Goal: Task Accomplishment & Management: Manage account settings

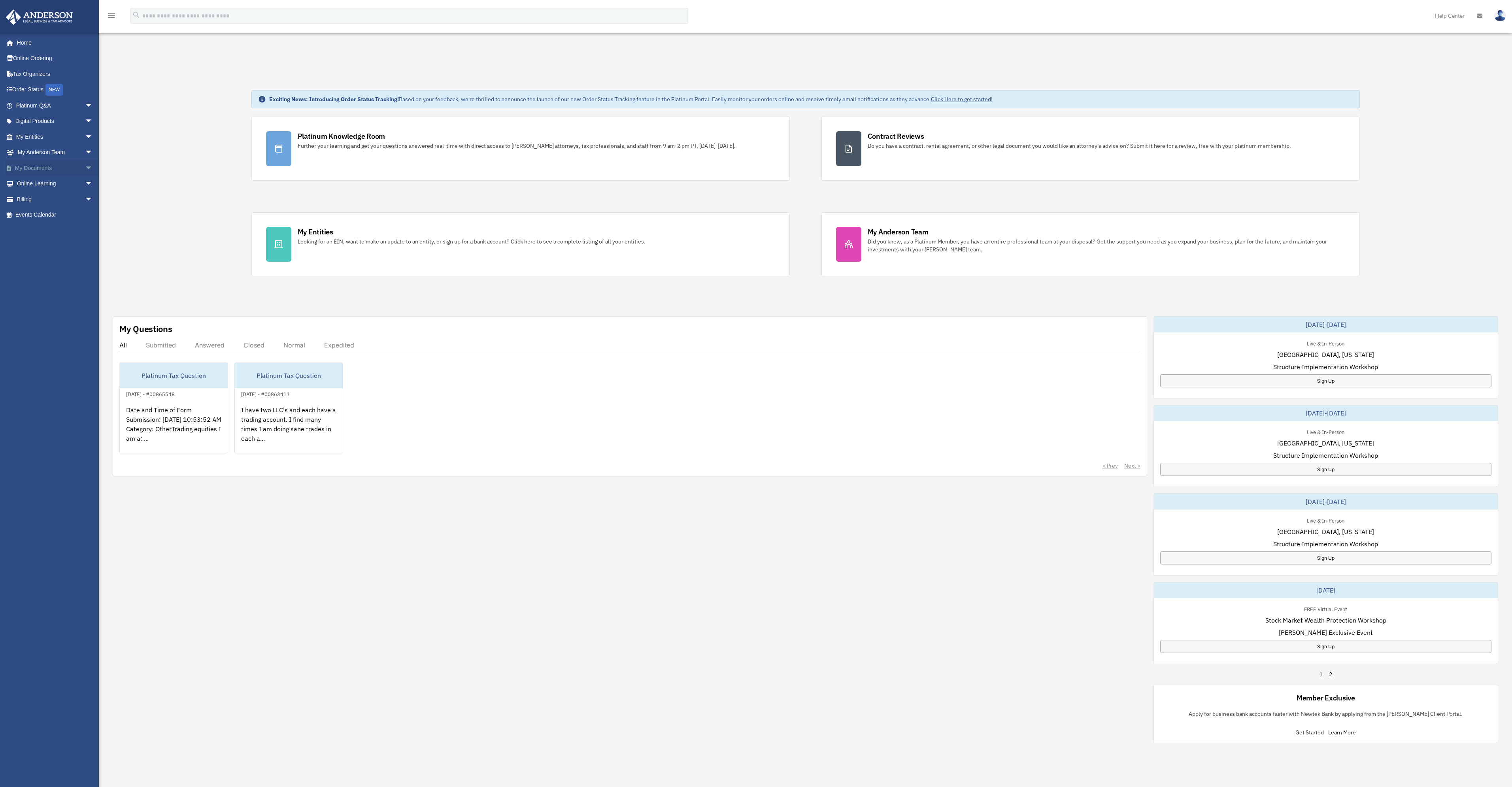
click at [43, 171] on link "My Documents arrow_drop_down" at bounding box center [55, 168] width 99 height 16
click at [247, 258] on div "Exciting News: Introducing Order Status Tracking! Based on your feedback, we're…" at bounding box center [805, 416] width 1425 height 692
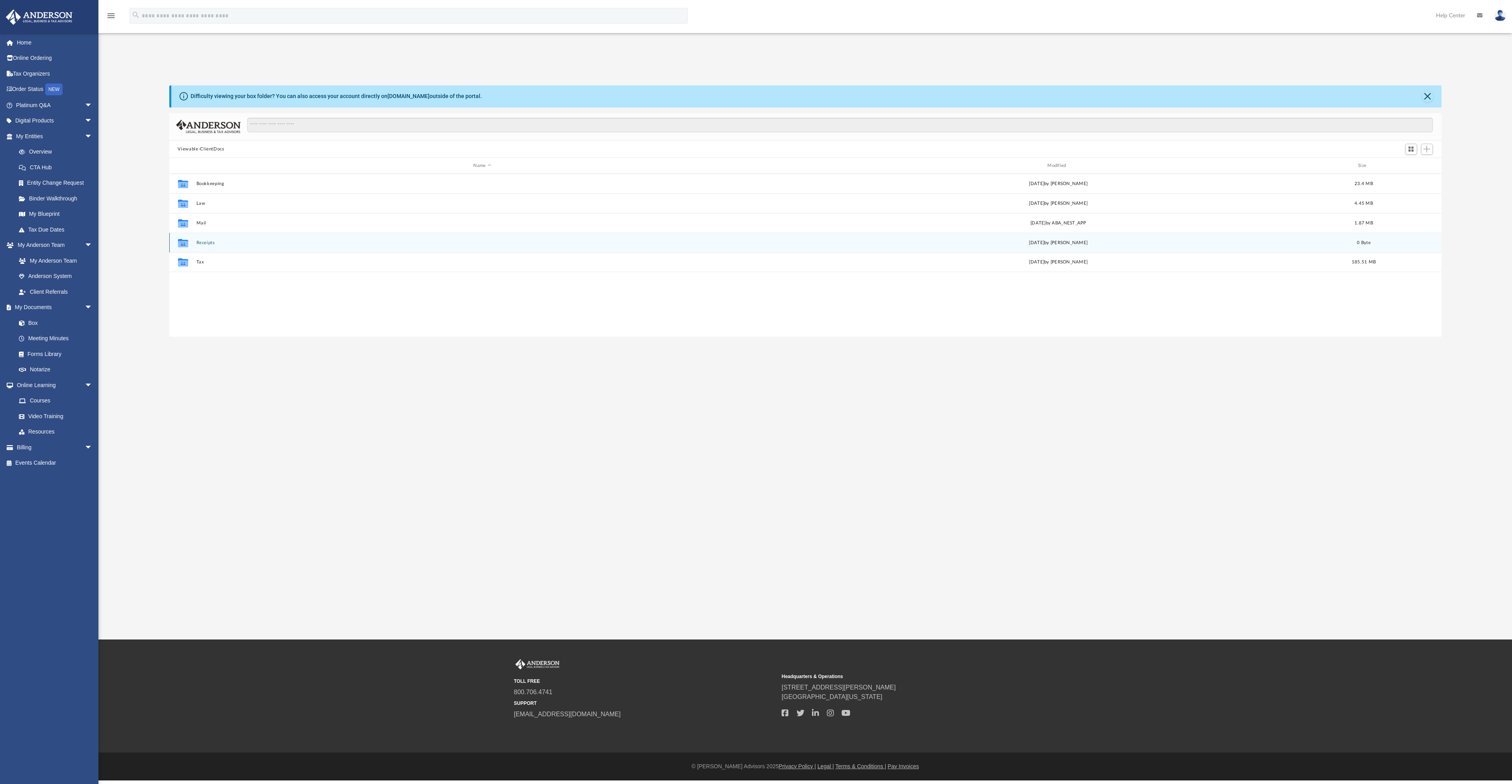
scroll to position [173, 1266]
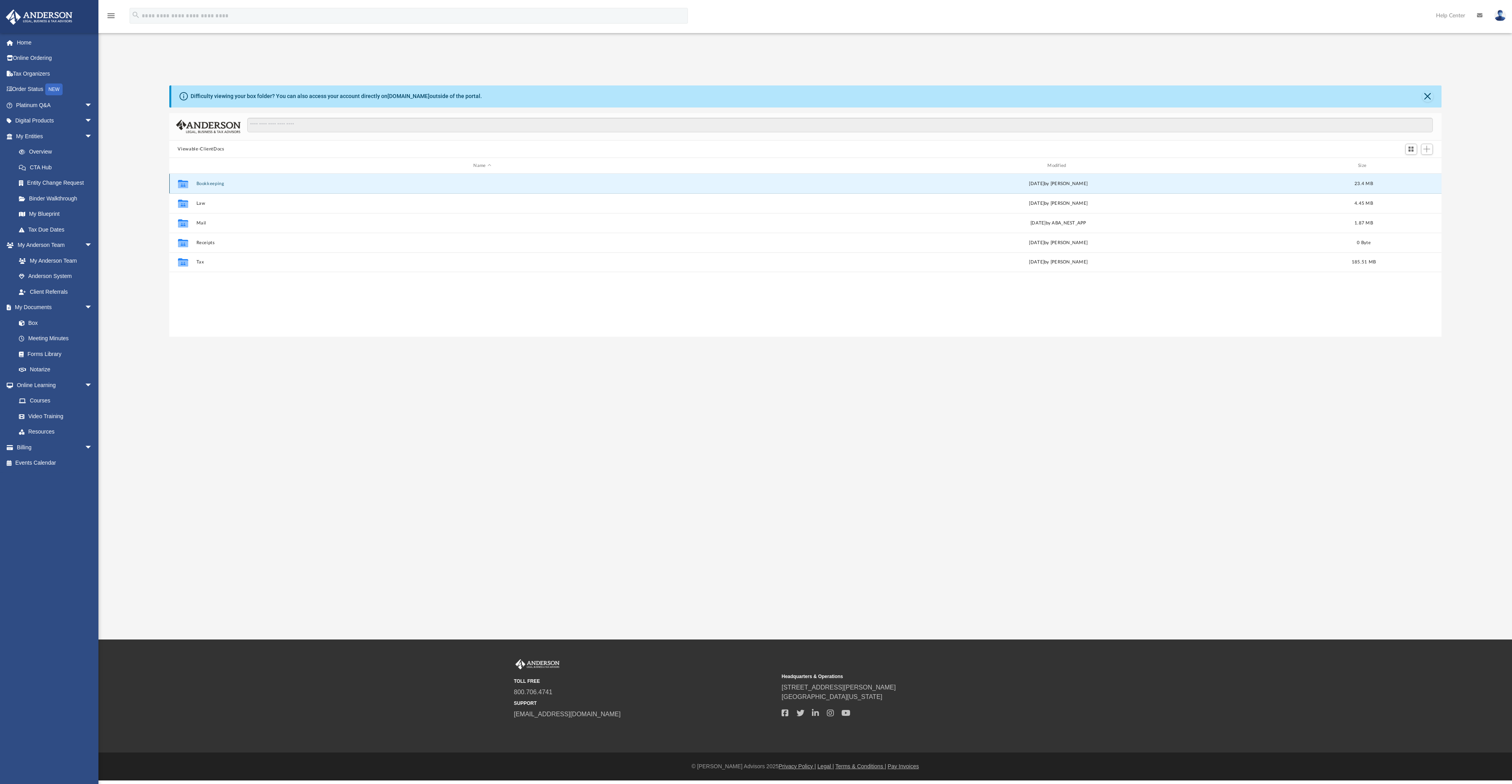
click at [212, 185] on button "Bookkeeping" at bounding box center [482, 184] width 572 height 5
click at [212, 185] on button "Gurunanak, LLC (1065 Dec YE)" at bounding box center [482, 184] width 572 height 5
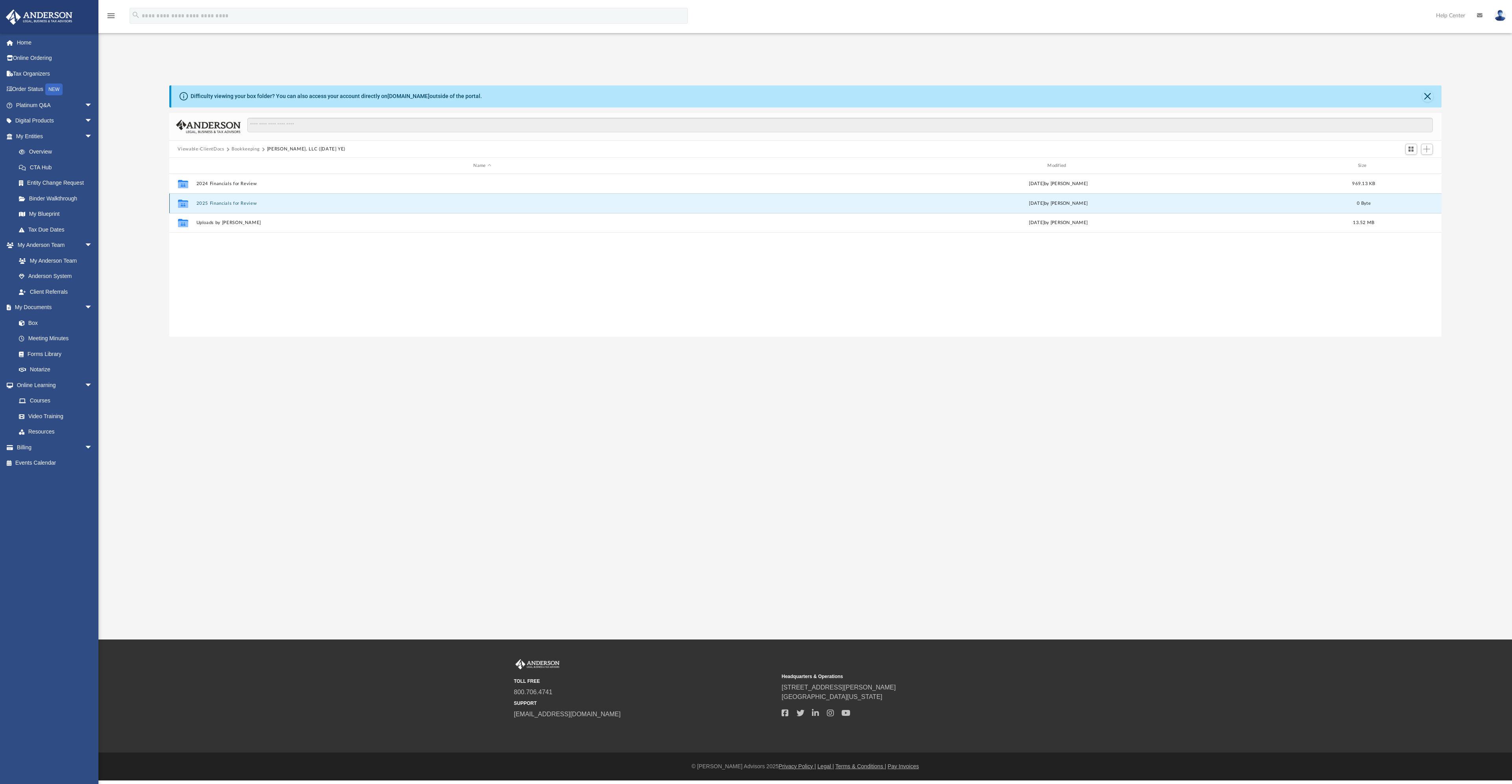
drag, startPoint x: 215, startPoint y: 204, endPoint x: 210, endPoint y: 204, distance: 5.0
click at [210, 204] on button "2025 Financials for Review" at bounding box center [482, 203] width 572 height 5
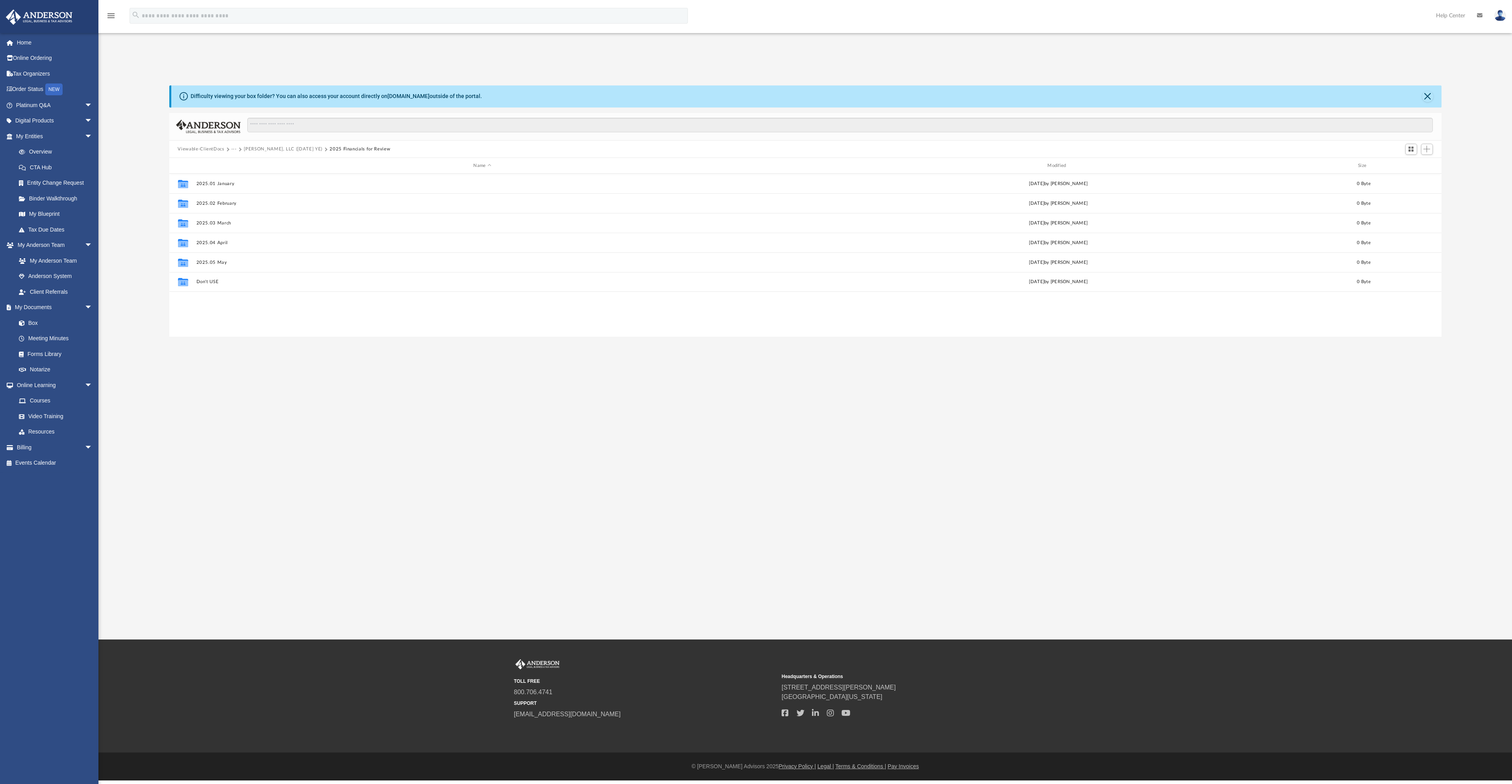
drag, startPoint x: 329, startPoint y: 150, endPoint x: 281, endPoint y: 151, distance: 48.0
click at [281, 151] on button "Gurunanak, LLC (1065 Dec YE)" at bounding box center [283, 149] width 79 height 7
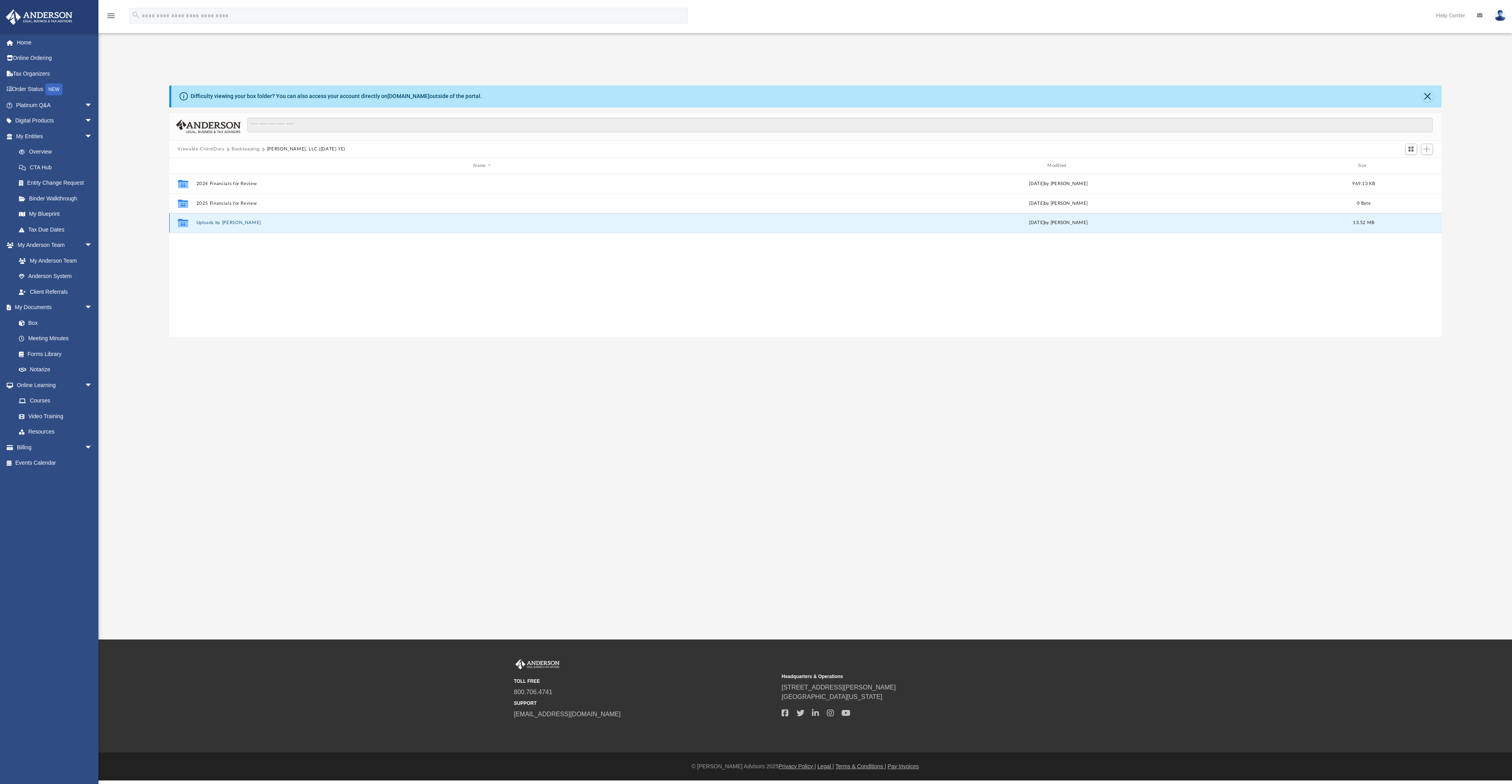
click at [221, 224] on button "Uploads by Ranjit" at bounding box center [482, 223] width 572 height 5
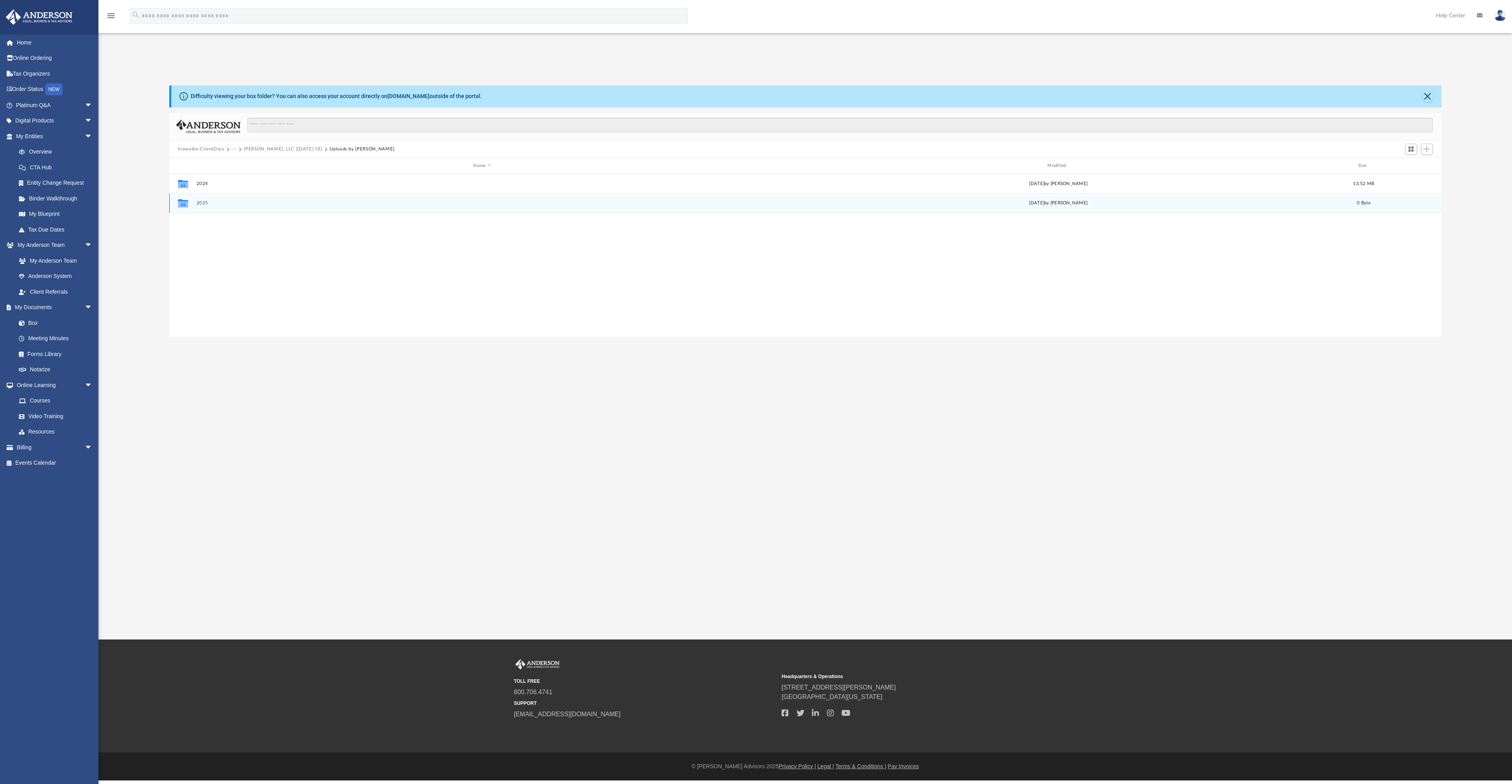
click at [200, 203] on button "2025" at bounding box center [482, 203] width 572 height 5
click at [232, 148] on button "···" at bounding box center [234, 149] width 5 height 7
click at [262, 177] on li "Gurunanak, LLC (1065 Dec YE)" at bounding box center [275, 175] width 77 height 8
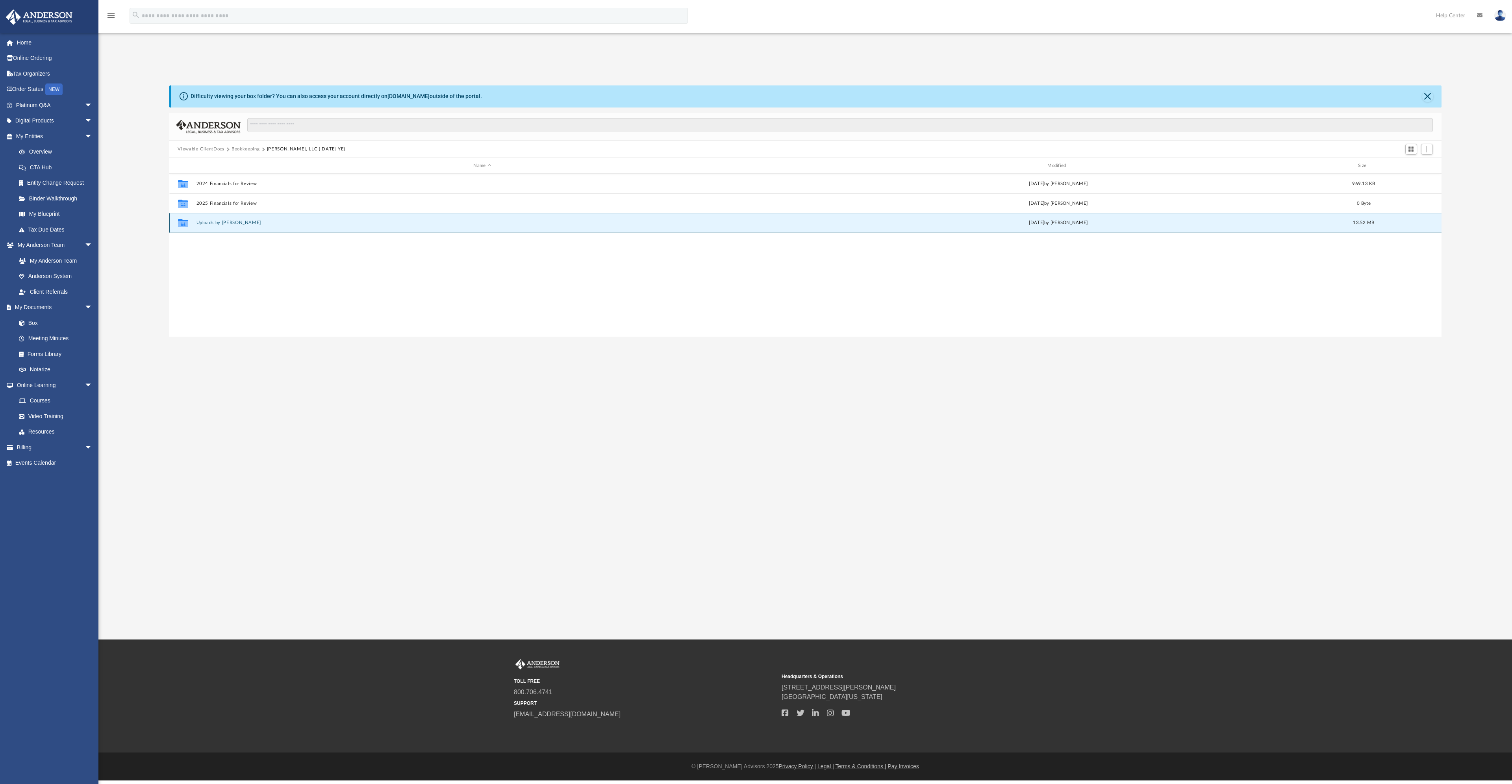
click at [215, 224] on button "Uploads by Ranjit" at bounding box center [482, 223] width 572 height 5
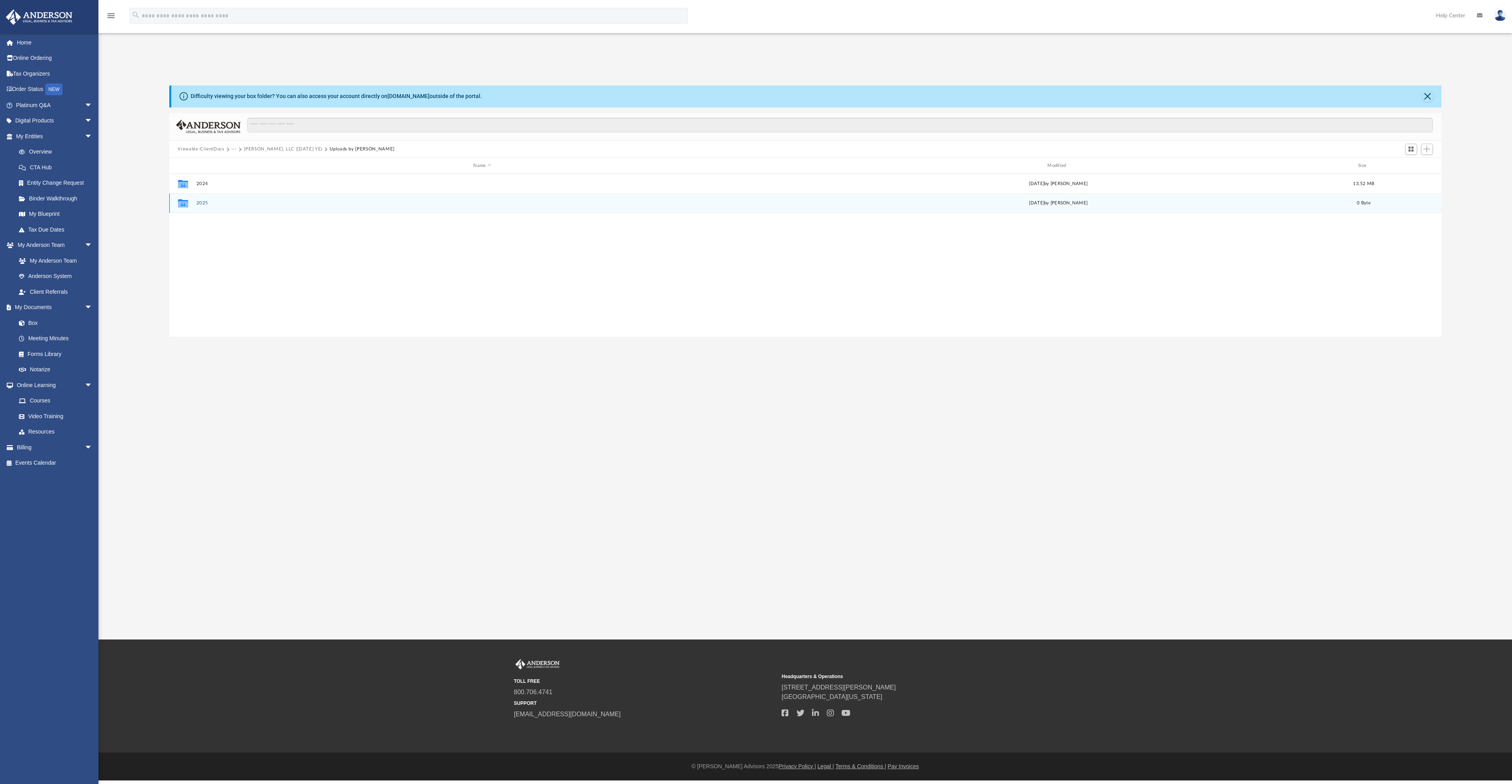
click at [203, 204] on button "2025" at bounding box center [482, 203] width 572 height 5
click at [1426, 148] on span "Add" at bounding box center [1426, 148] width 6 height 6
click at [1410, 167] on li "Upload" at bounding box center [1416, 165] width 25 height 8
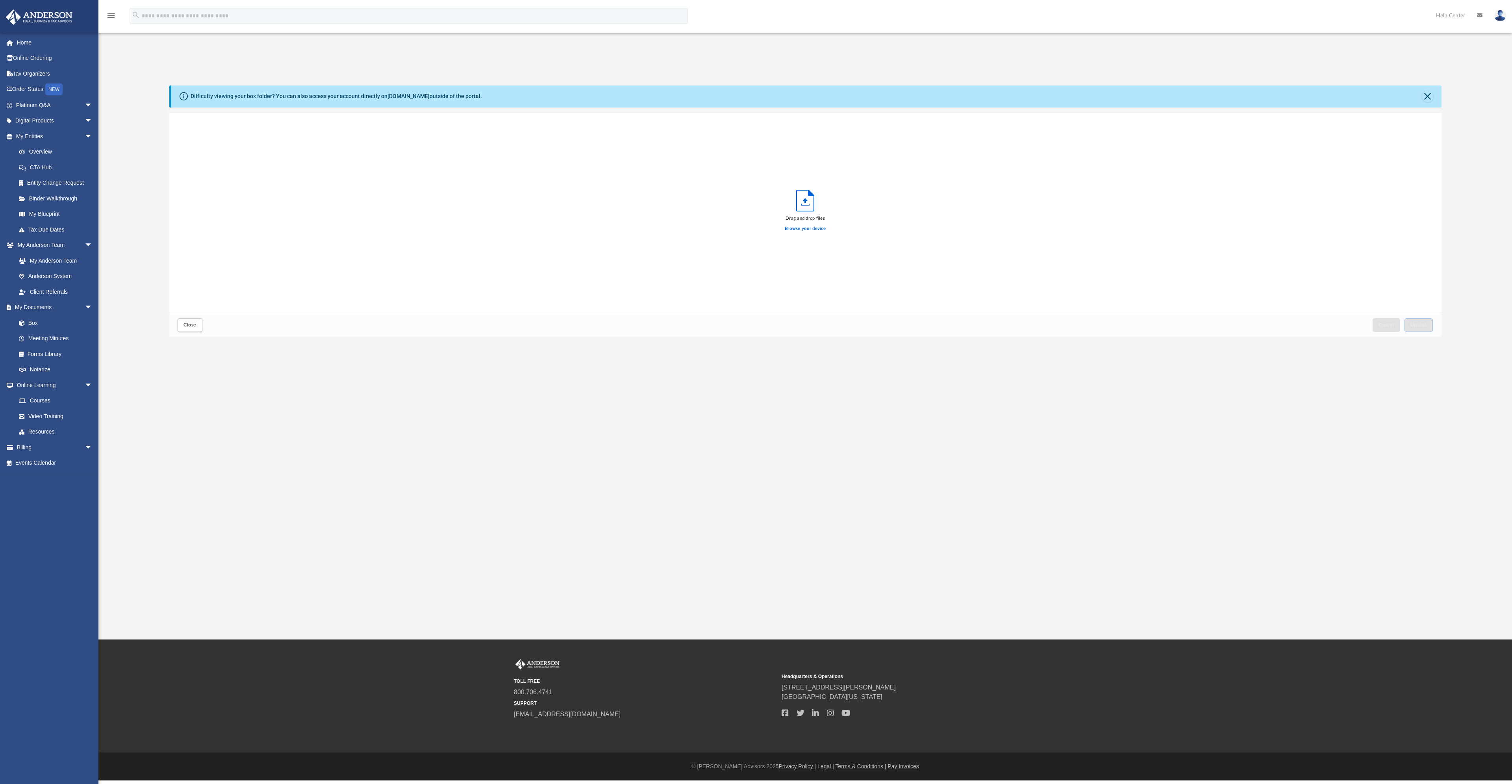
scroll to position [194, 1266]
click at [809, 229] on label "Browse your device" at bounding box center [805, 229] width 41 height 7
click at [0, 0] on input "Browse your device" at bounding box center [0, 0] width 0 height 0
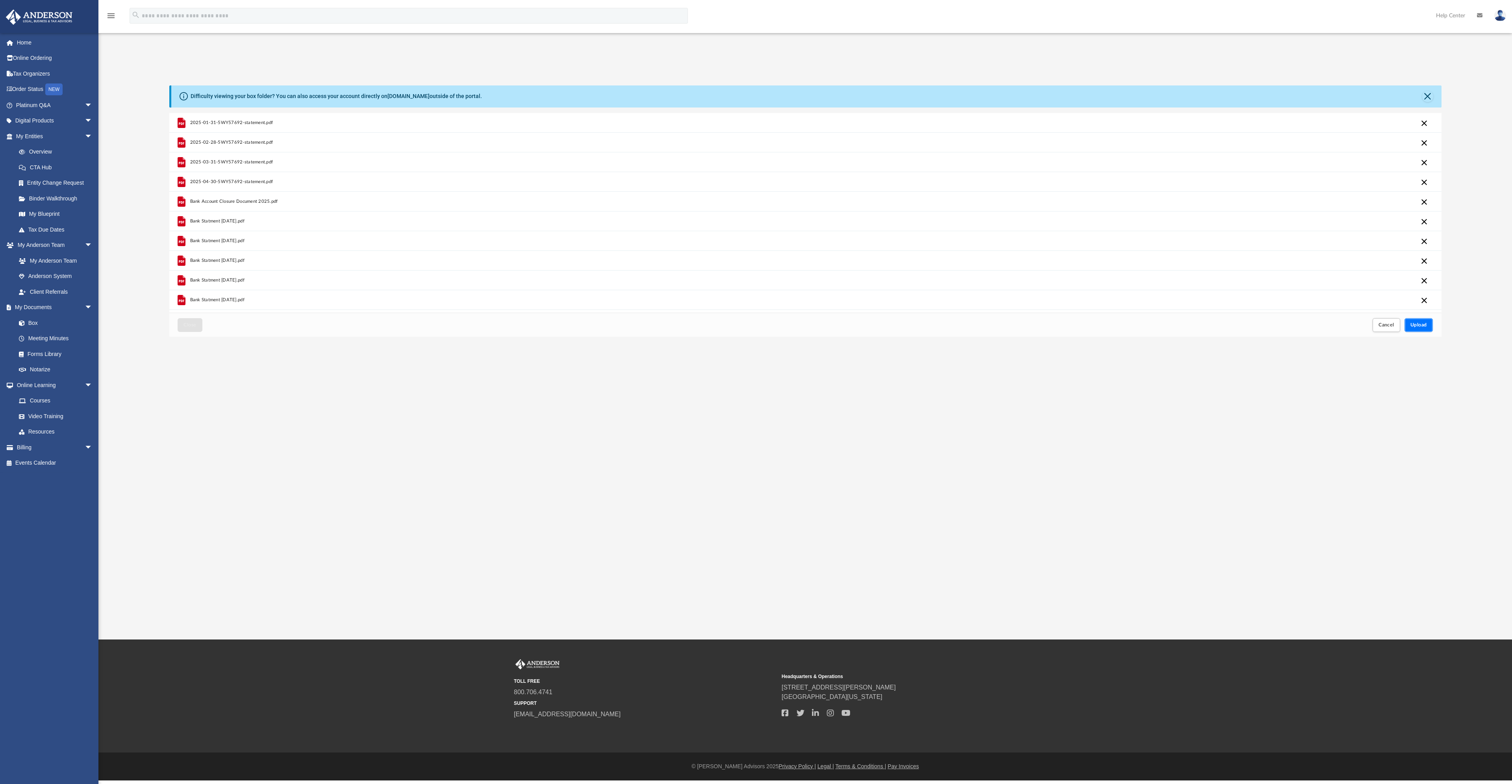
click at [1425, 323] on span "Upload" at bounding box center [1419, 325] width 16 height 5
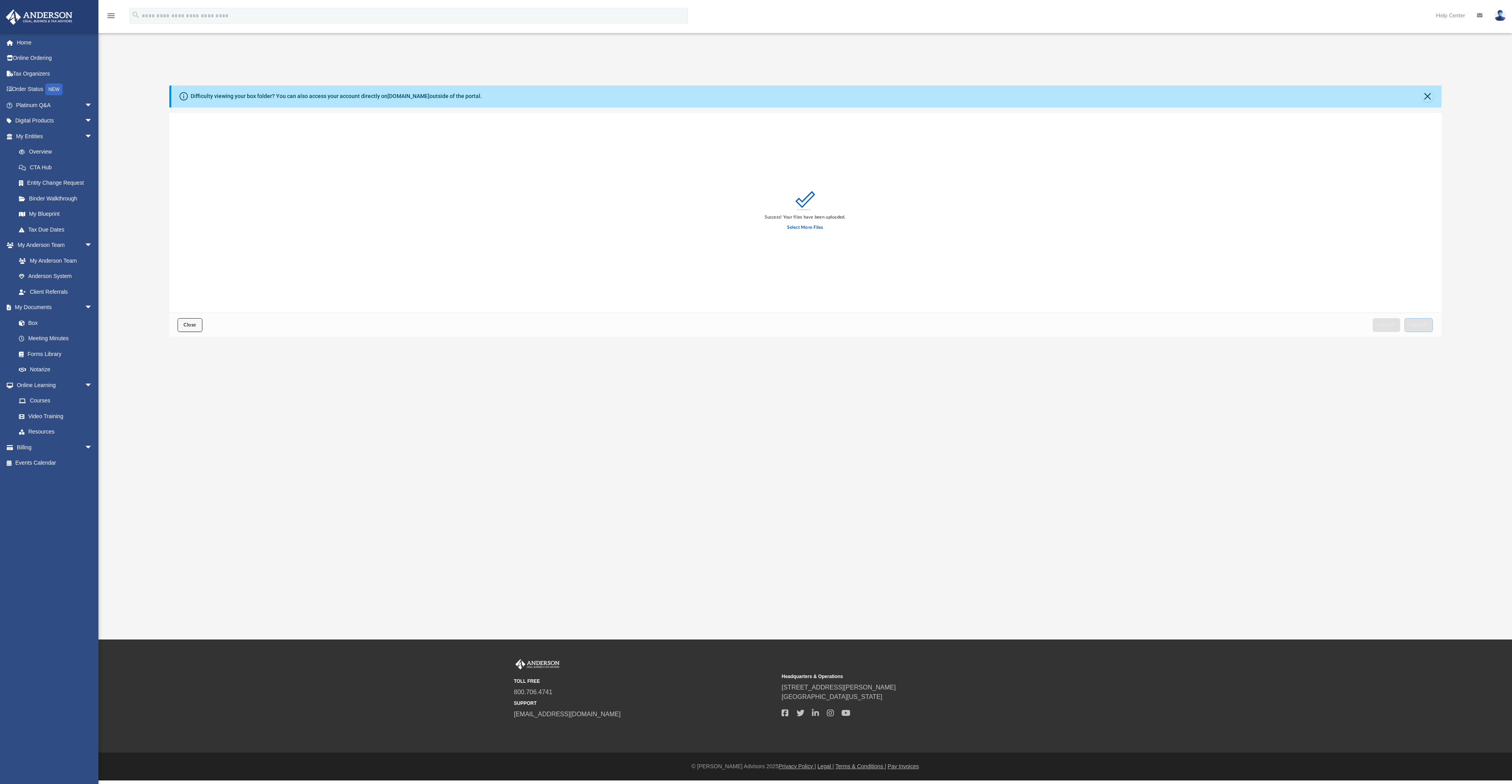
click at [193, 323] on span "Close" at bounding box center [190, 325] width 12 height 5
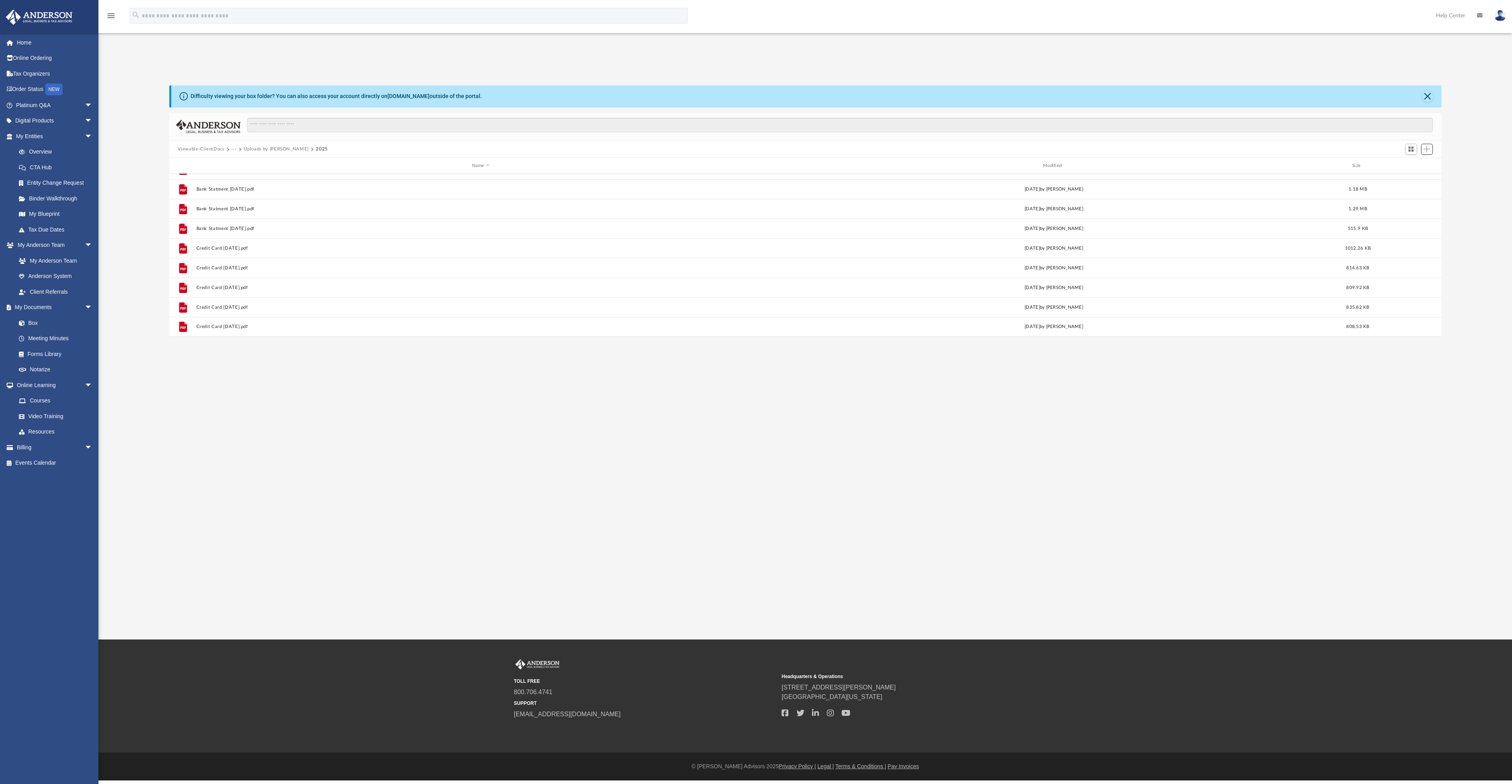
scroll to position [0, 0]
click at [1426, 95] on button "Close" at bounding box center [1427, 96] width 11 height 11
